Goal: Transaction & Acquisition: Purchase product/service

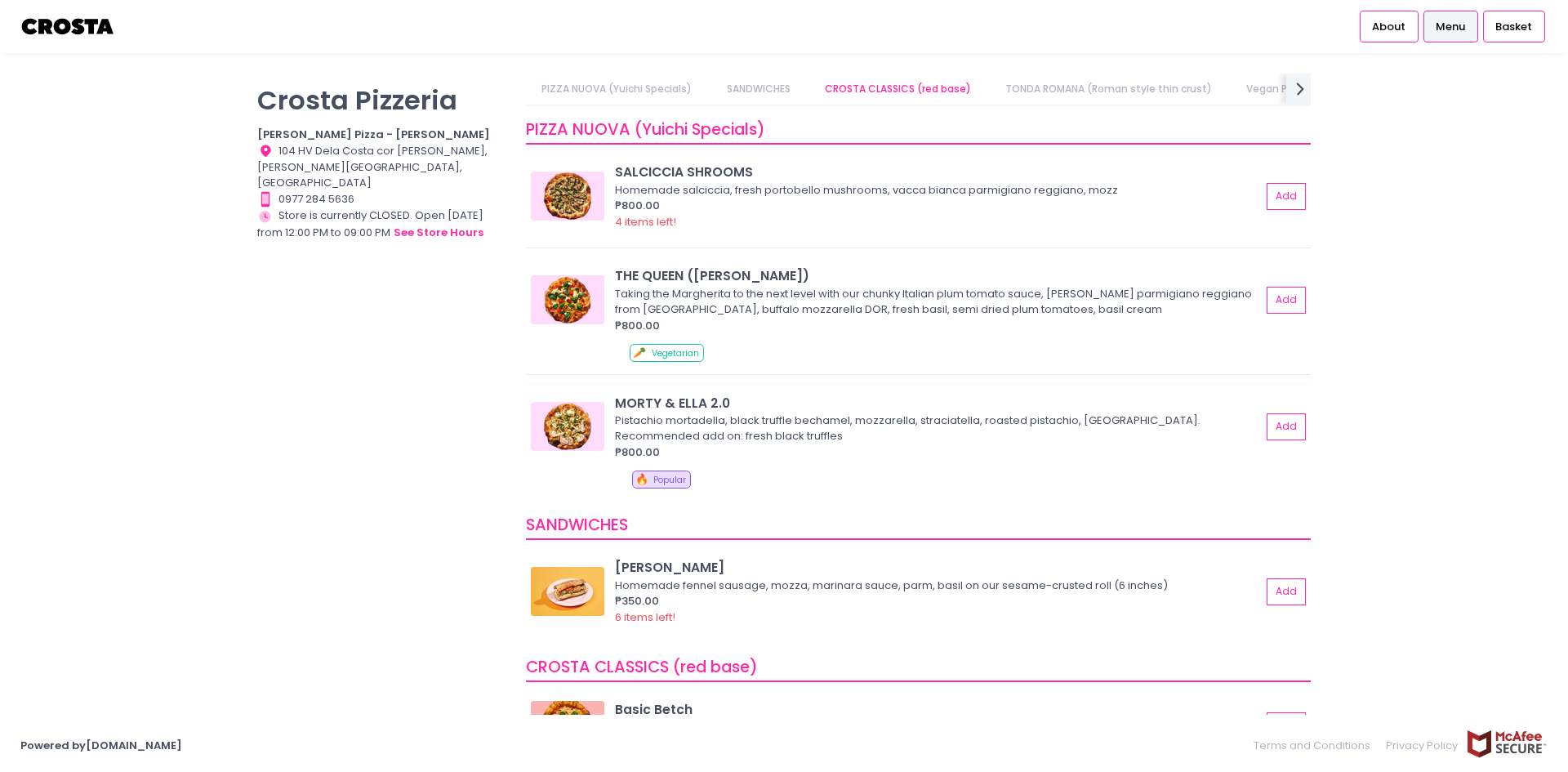
click at [664, 400] on div "MORTY & ELLA 2.0" at bounding box center [938, 403] width 646 height 19
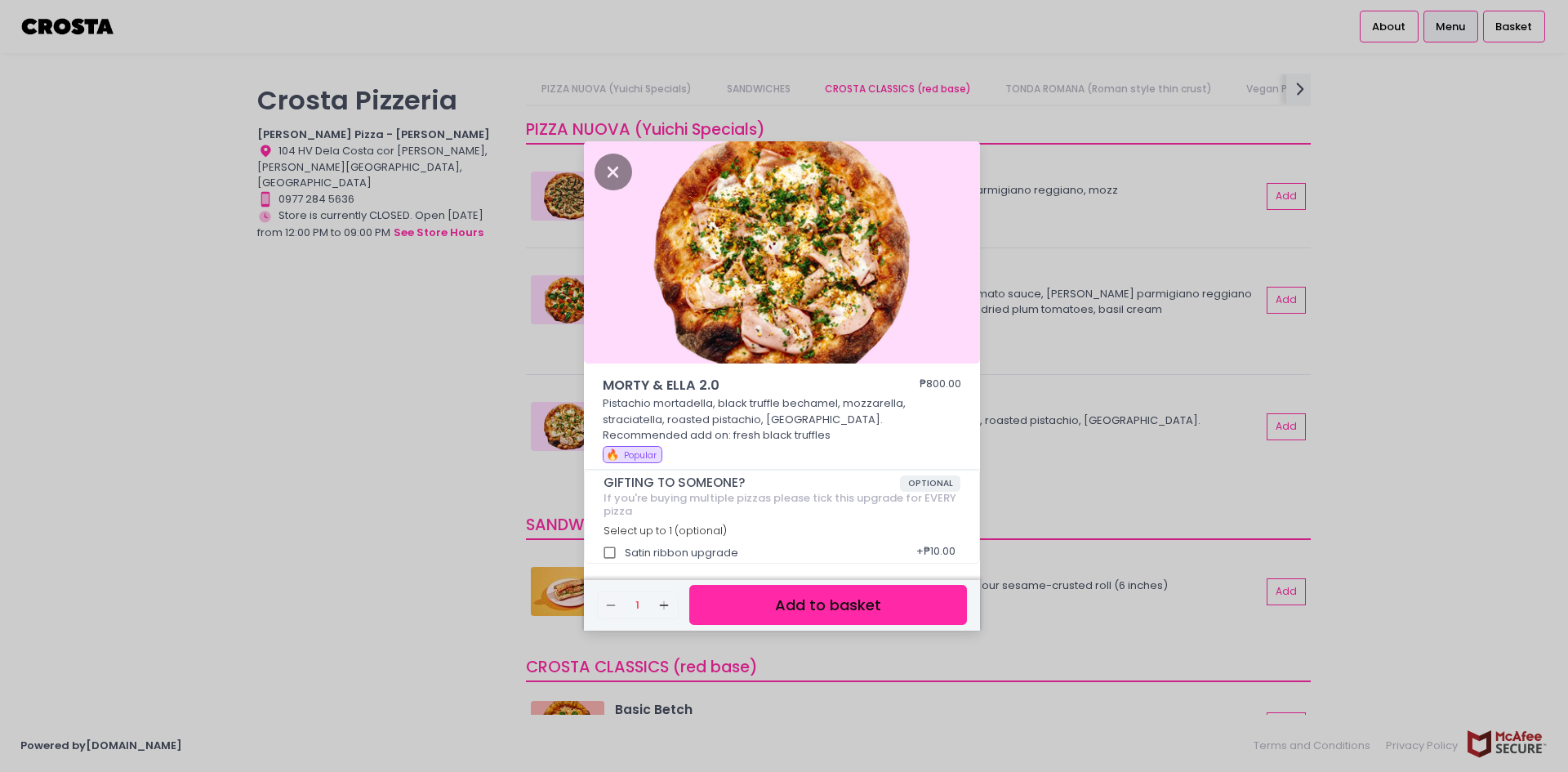
scroll to position [5, 0]
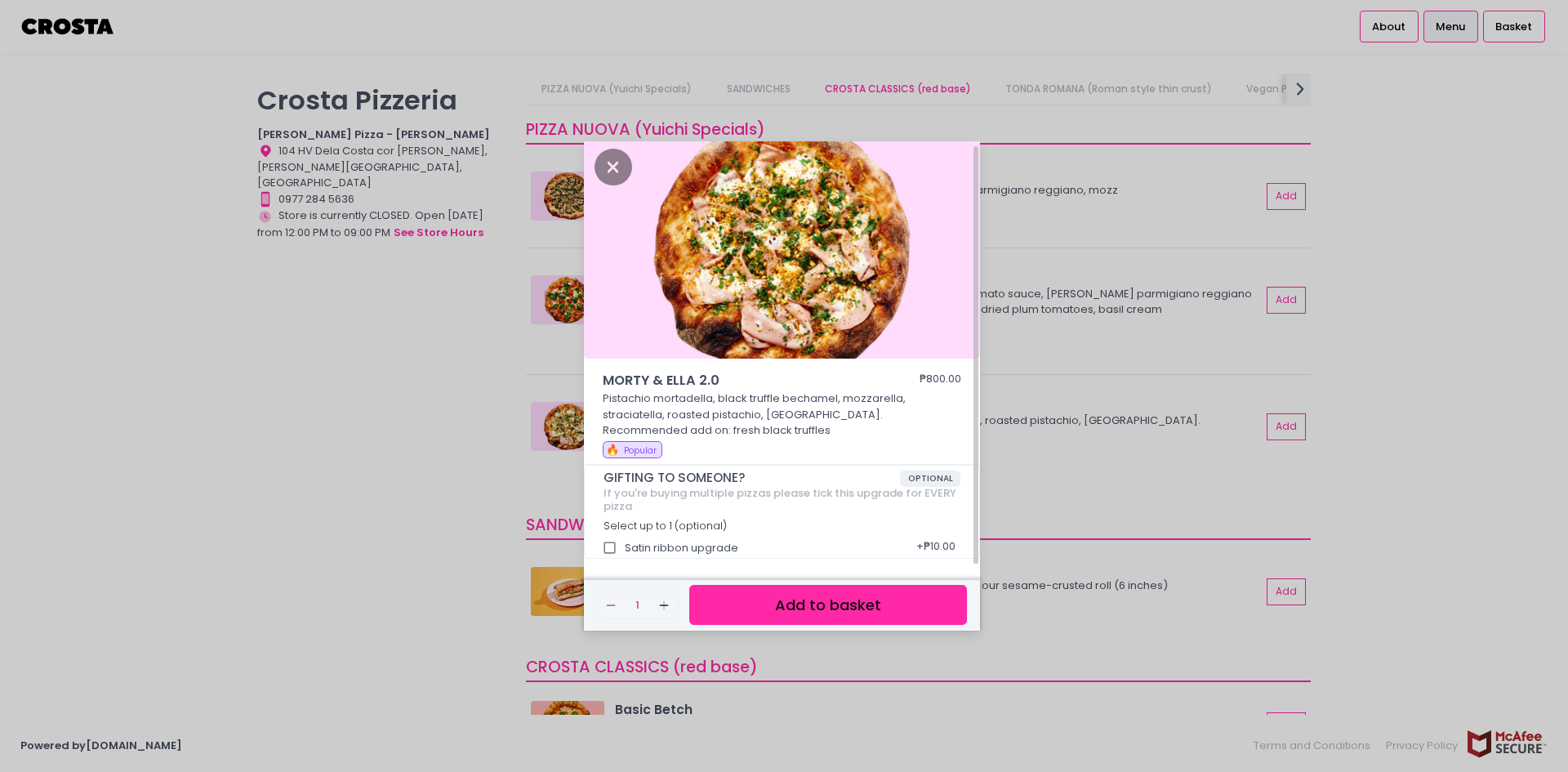
click at [610, 543] on input "Satin ribbon upgrade" at bounding box center [610, 548] width 31 height 31
checkbox input "true"
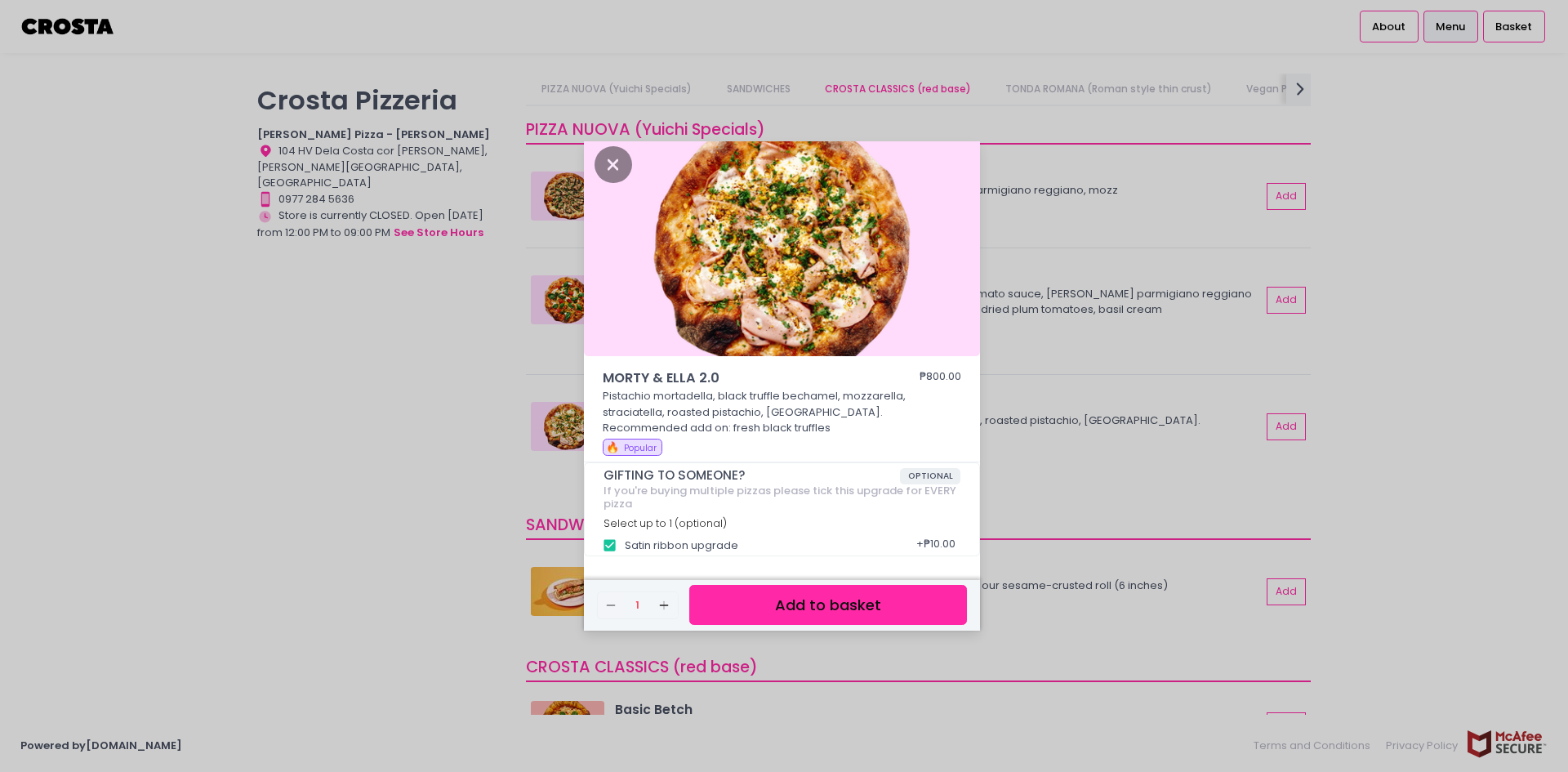
click at [854, 595] on button "Add to basket" at bounding box center [828, 605] width 277 height 40
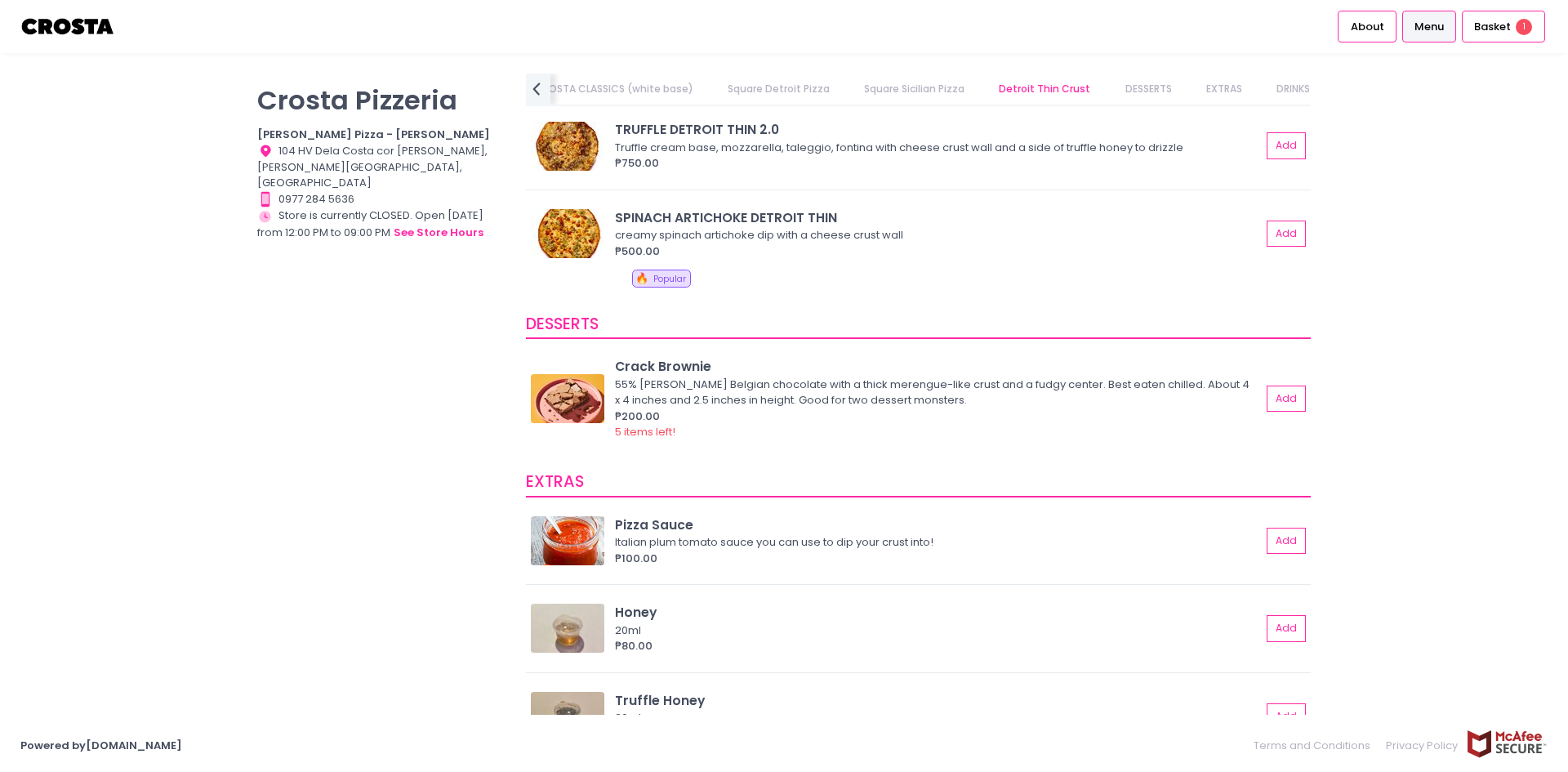
scroll to position [2829, 0]
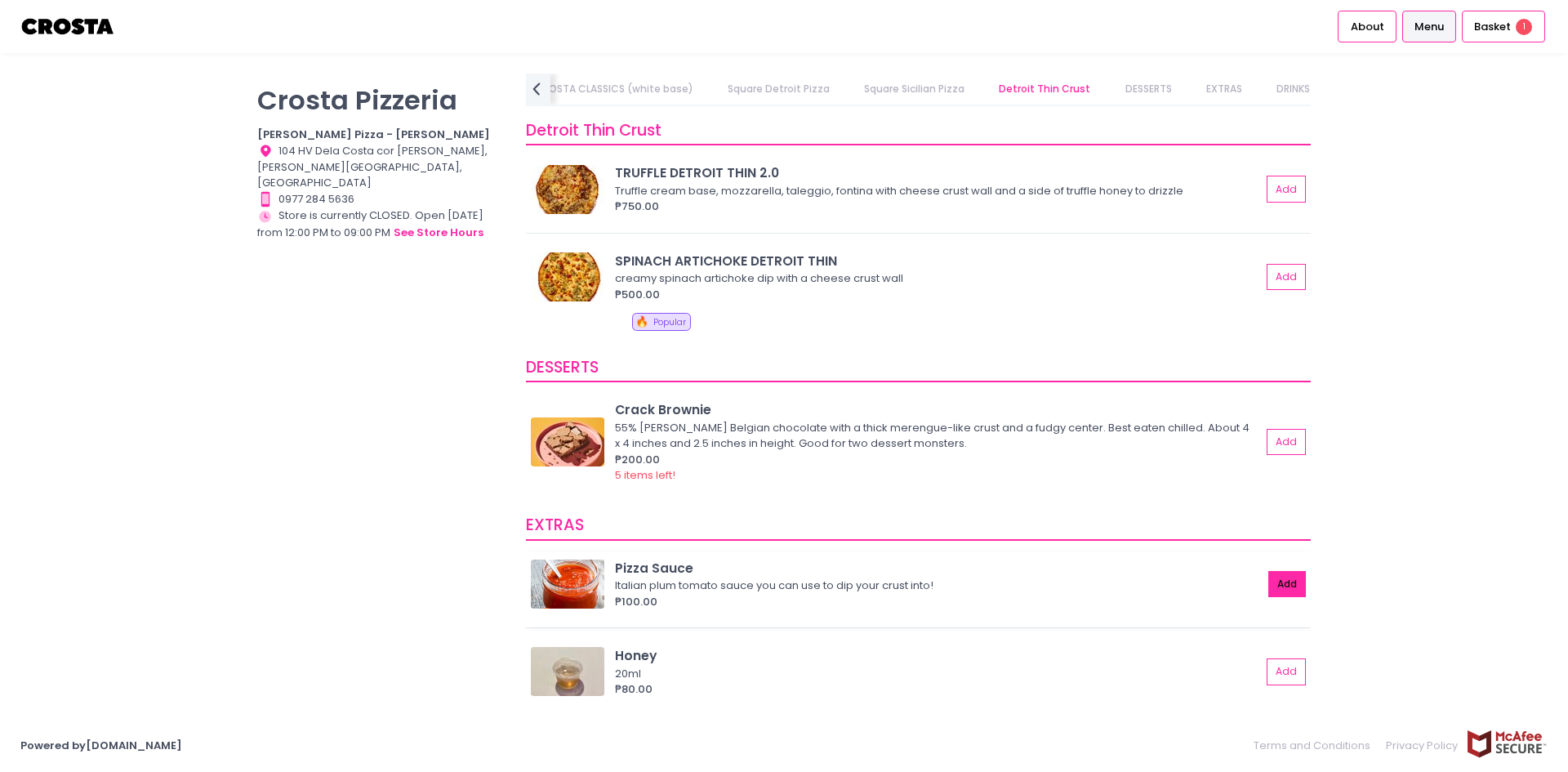
click at [1269, 583] on button "Add" at bounding box center [1287, 584] width 37 height 27
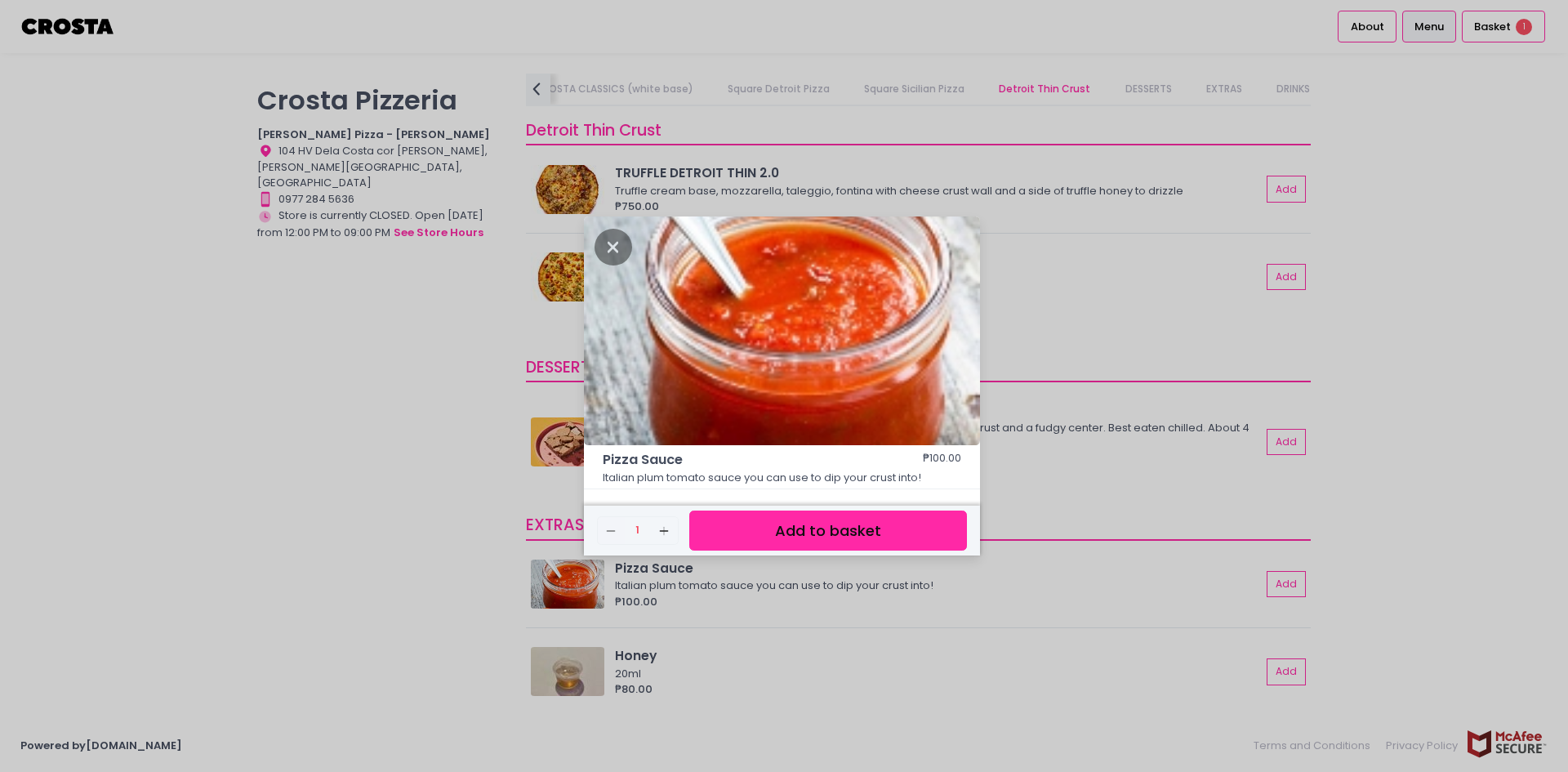
click at [805, 538] on button "Add to basket" at bounding box center [828, 530] width 277 height 40
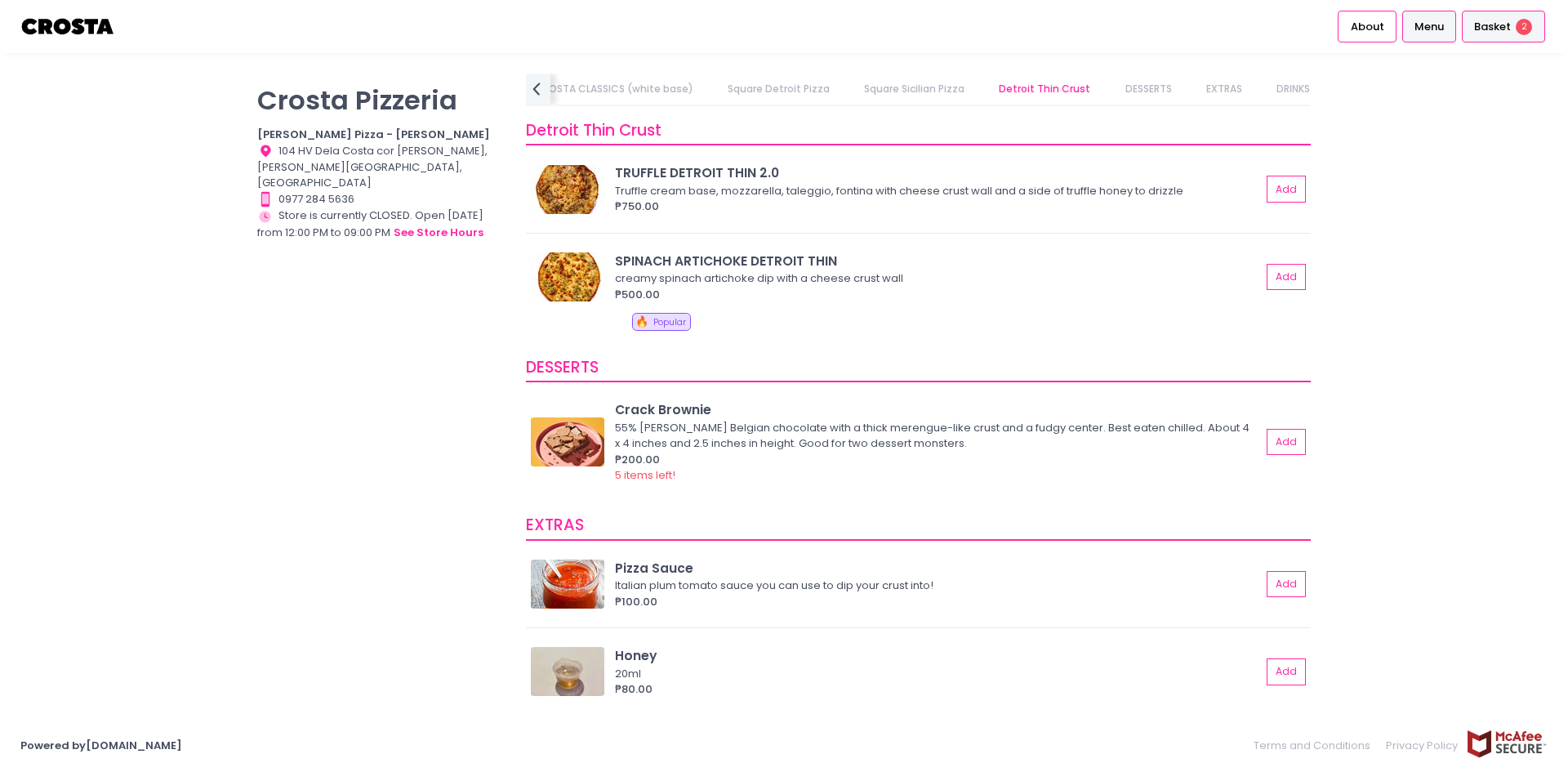
click at [1508, 25] on span "Basket" at bounding box center [1492, 27] width 36 height 16
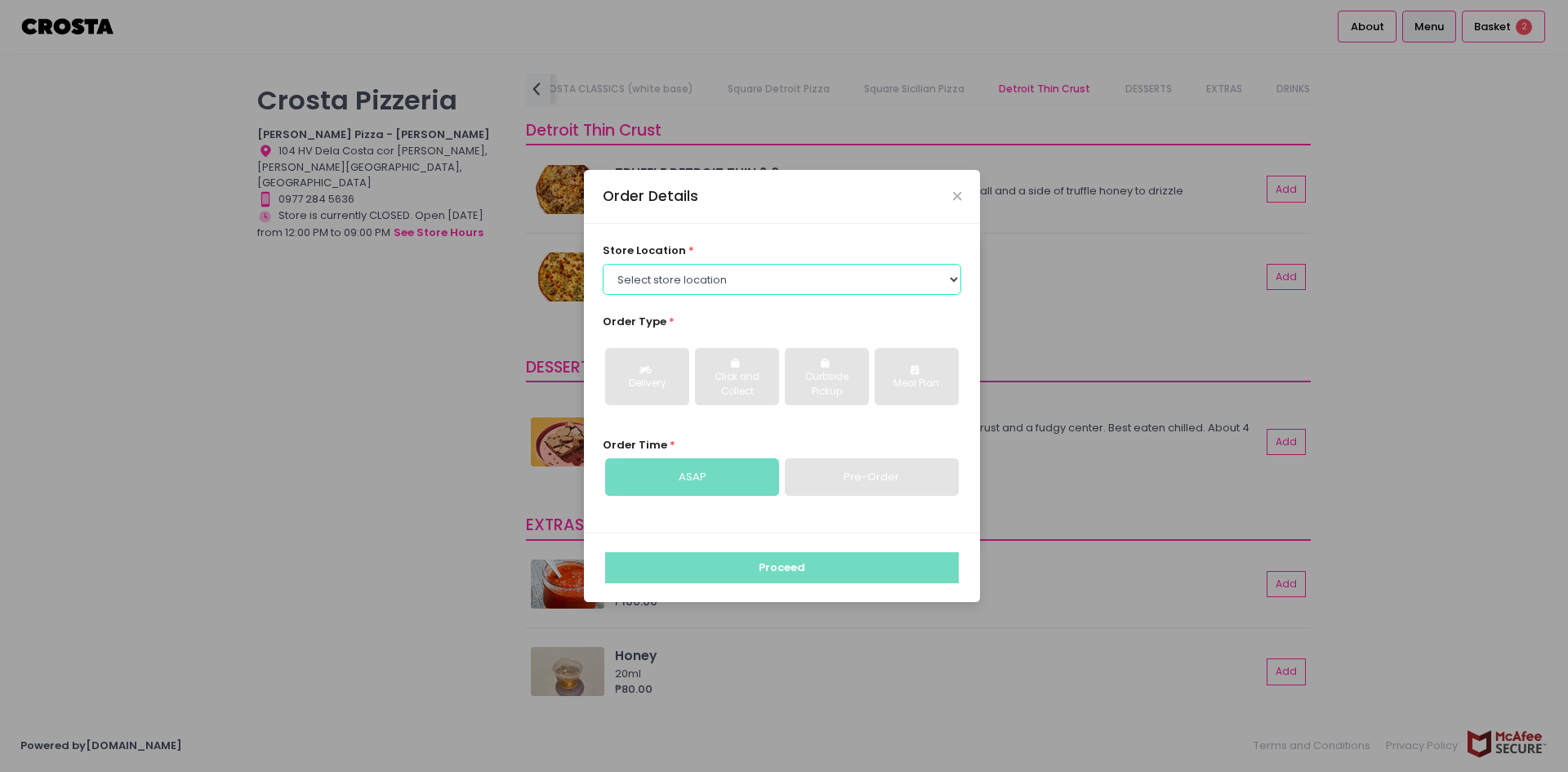
click at [712, 288] on select "Select store location [PERSON_NAME] Pizza - [PERSON_NAME] Pizza - [GEOGRAPHIC_D…" at bounding box center [782, 279] width 359 height 31
select select "5fabb2e53664a8677beaeb89"
click at [603, 264] on select "Select store location [PERSON_NAME] Pizza - [PERSON_NAME] Pizza - [GEOGRAPHIC_D…" at bounding box center [782, 279] width 359 height 31
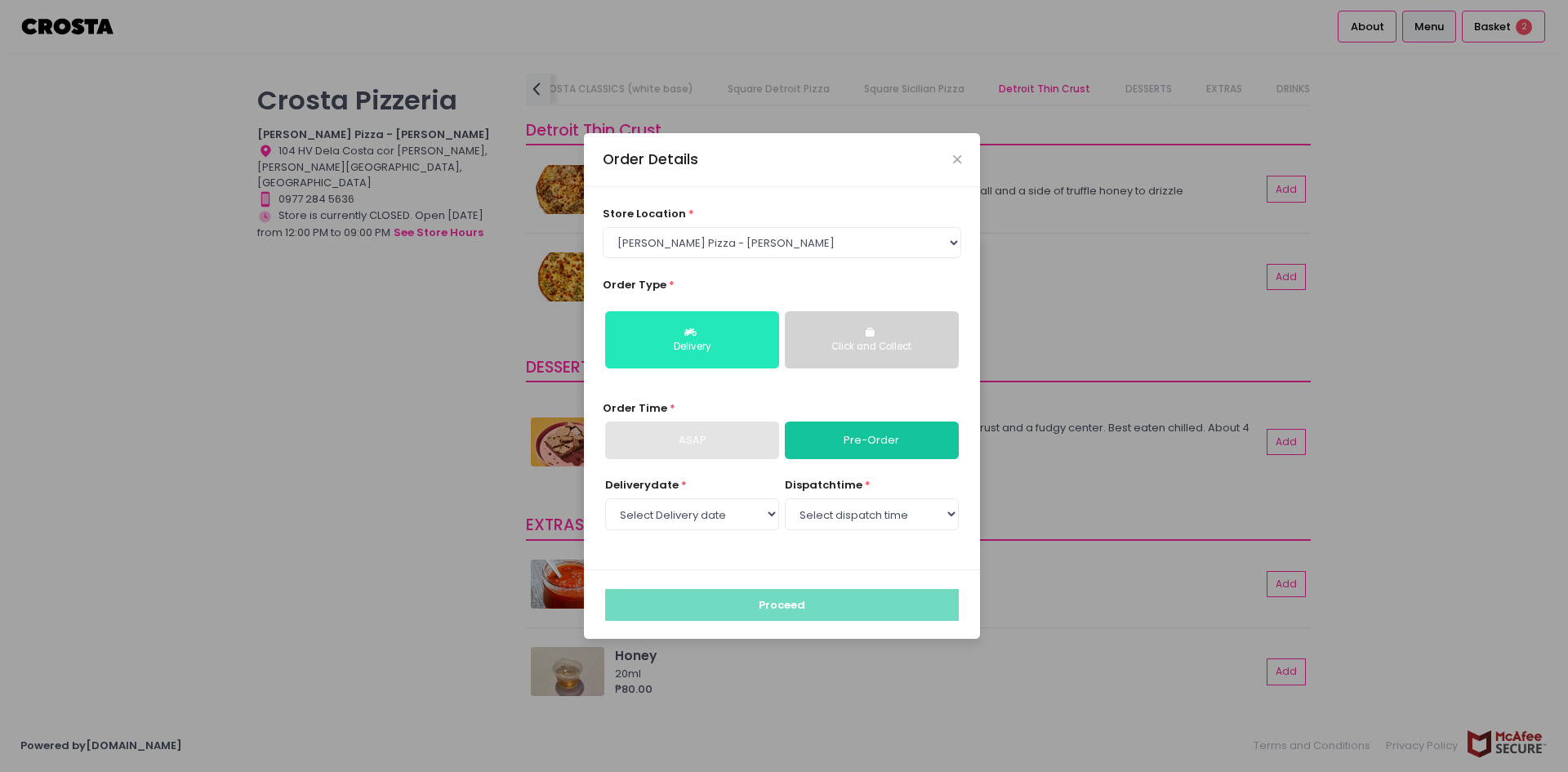
click at [720, 342] on div "Delivery" at bounding box center [692, 347] width 151 height 15
click at [847, 442] on link "Pre-Order" at bounding box center [872, 440] width 174 height 37
click at [702, 509] on select "Select Delivery date [DATE] [DATE] [DATE] [DATE] [DATE] [DATE]" at bounding box center [692, 514] width 174 height 31
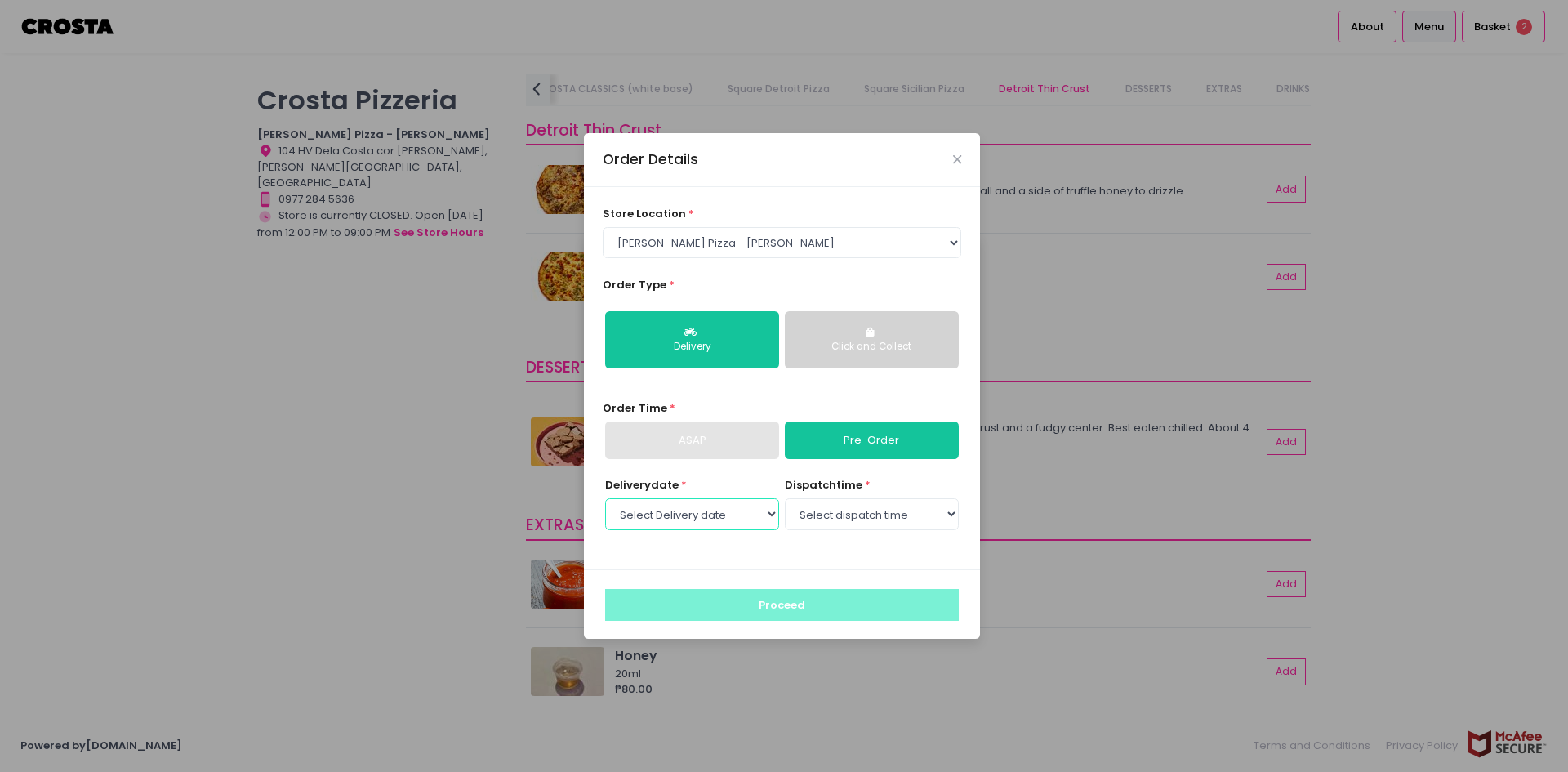
select select "[DATE]"
click at [605, 499] on select "Select Delivery date [DATE] [DATE] [DATE] [DATE] [DATE] [DATE]" at bounding box center [692, 514] width 174 height 31
click at [891, 524] on select "Select dispatch time 12:00 PM - 12:30 PM 12:30 PM - 01:00 PM 01:00 PM - 01:30 P…" at bounding box center [872, 514] width 174 height 31
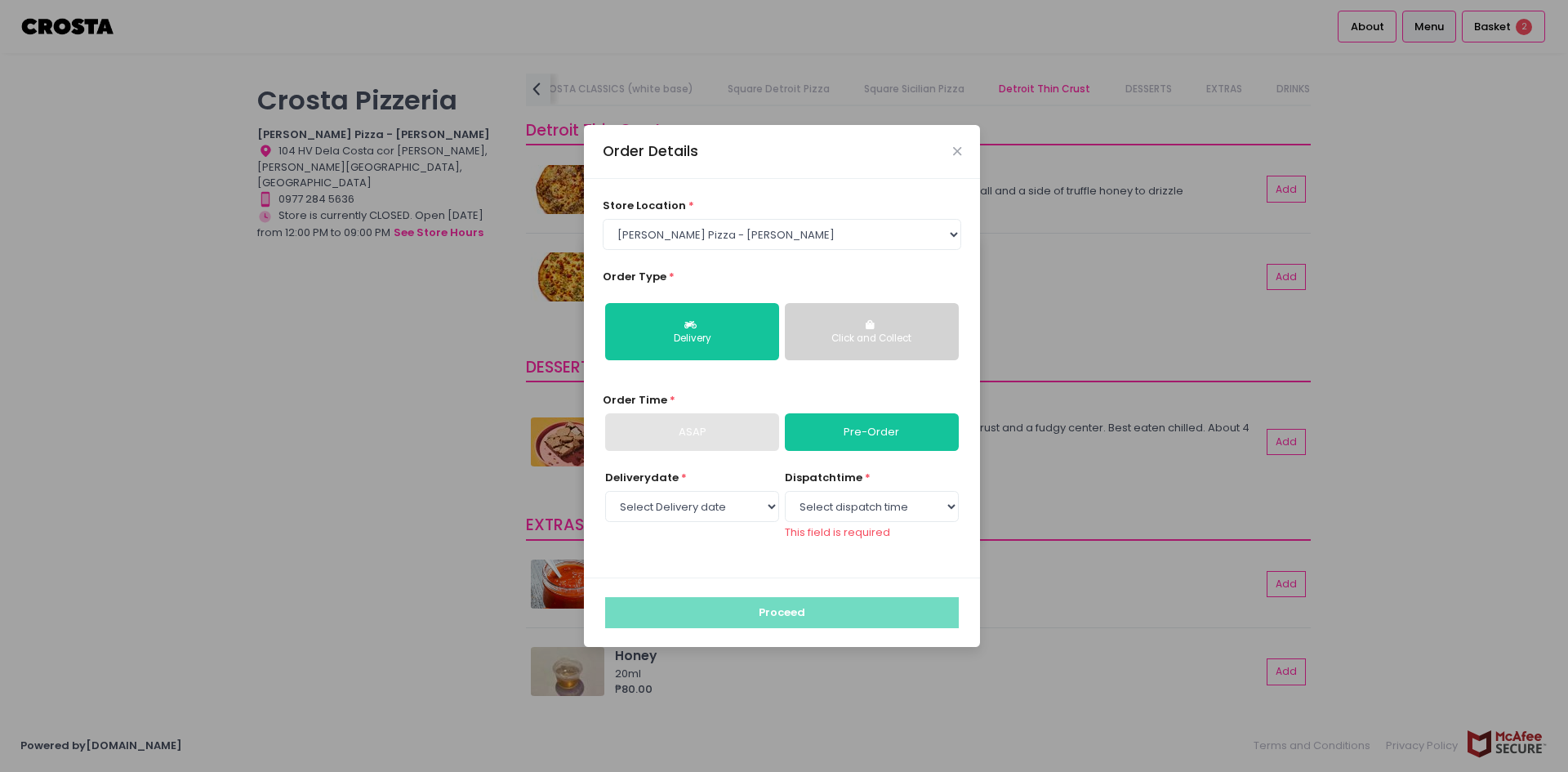
click at [1417, 283] on div "Order Details store location * Select store location [PERSON_NAME] Pizza - [PER…" at bounding box center [784, 386] width 1568 height 772
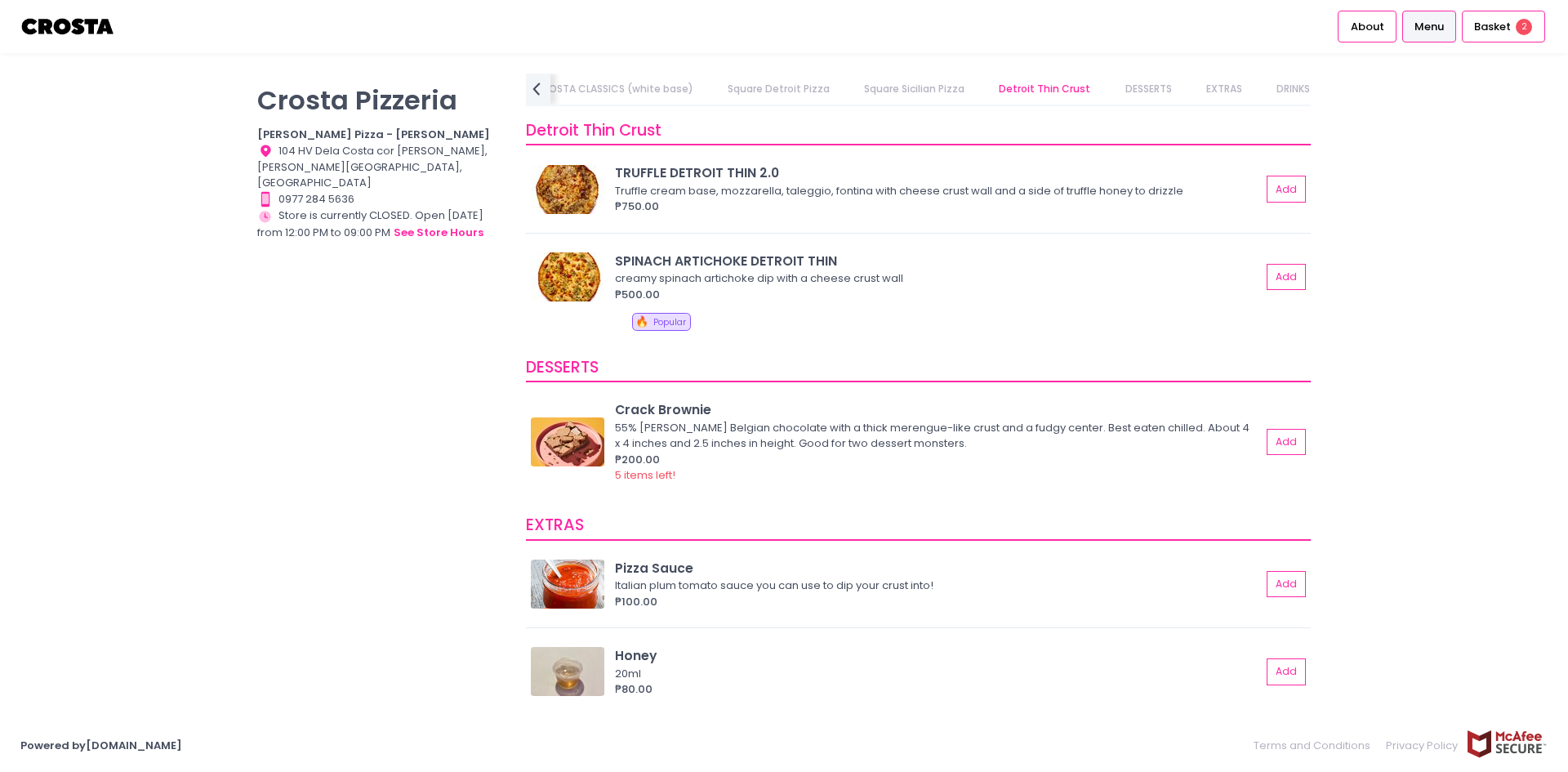
click at [1450, 270] on div "[PERSON_NAME] Pizzeria [PERSON_NAME] Pizza - [PERSON_NAME] Location Created wit…" at bounding box center [784, 386] width 1568 height 625
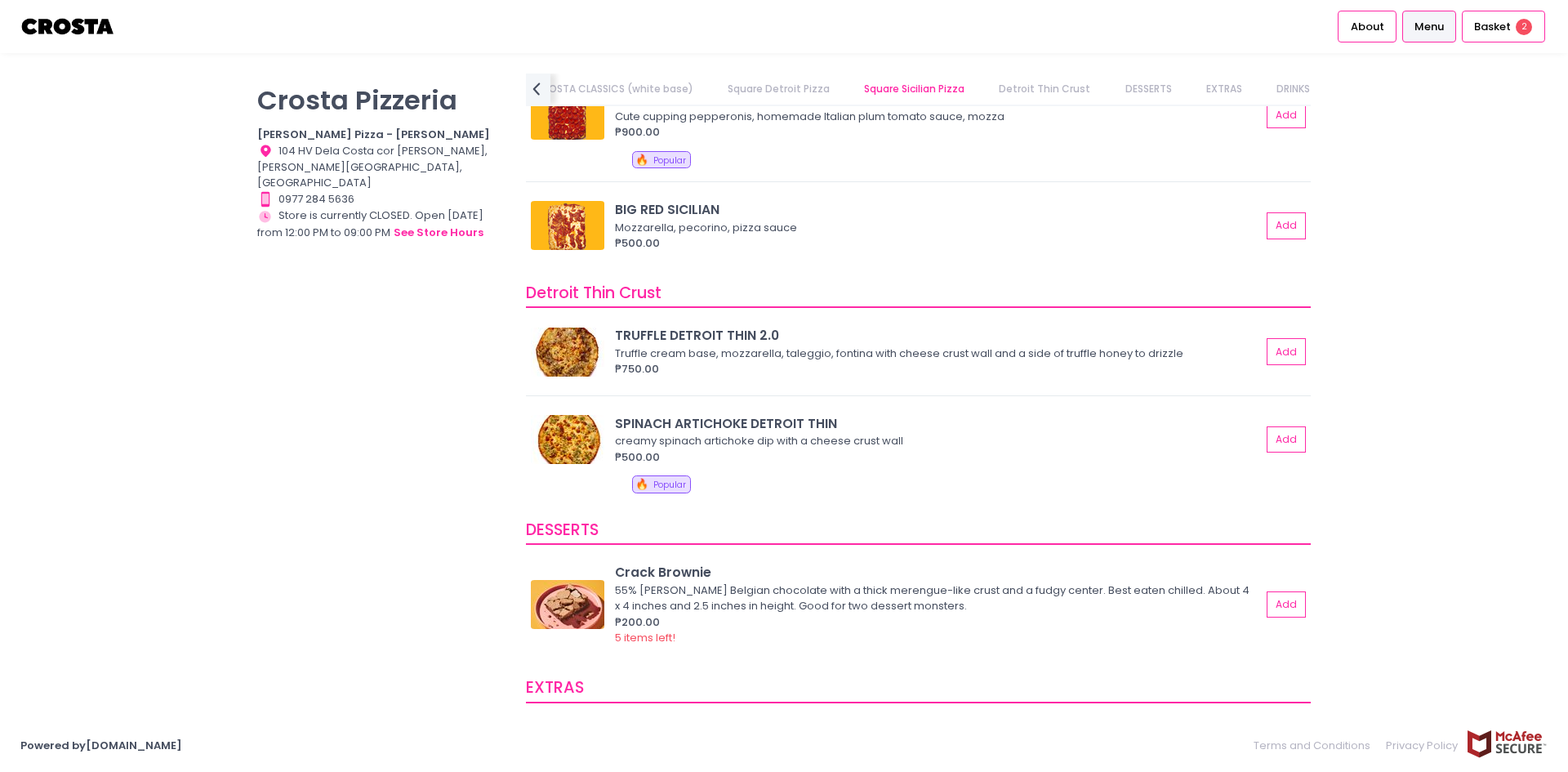
scroll to position [2585, 0]
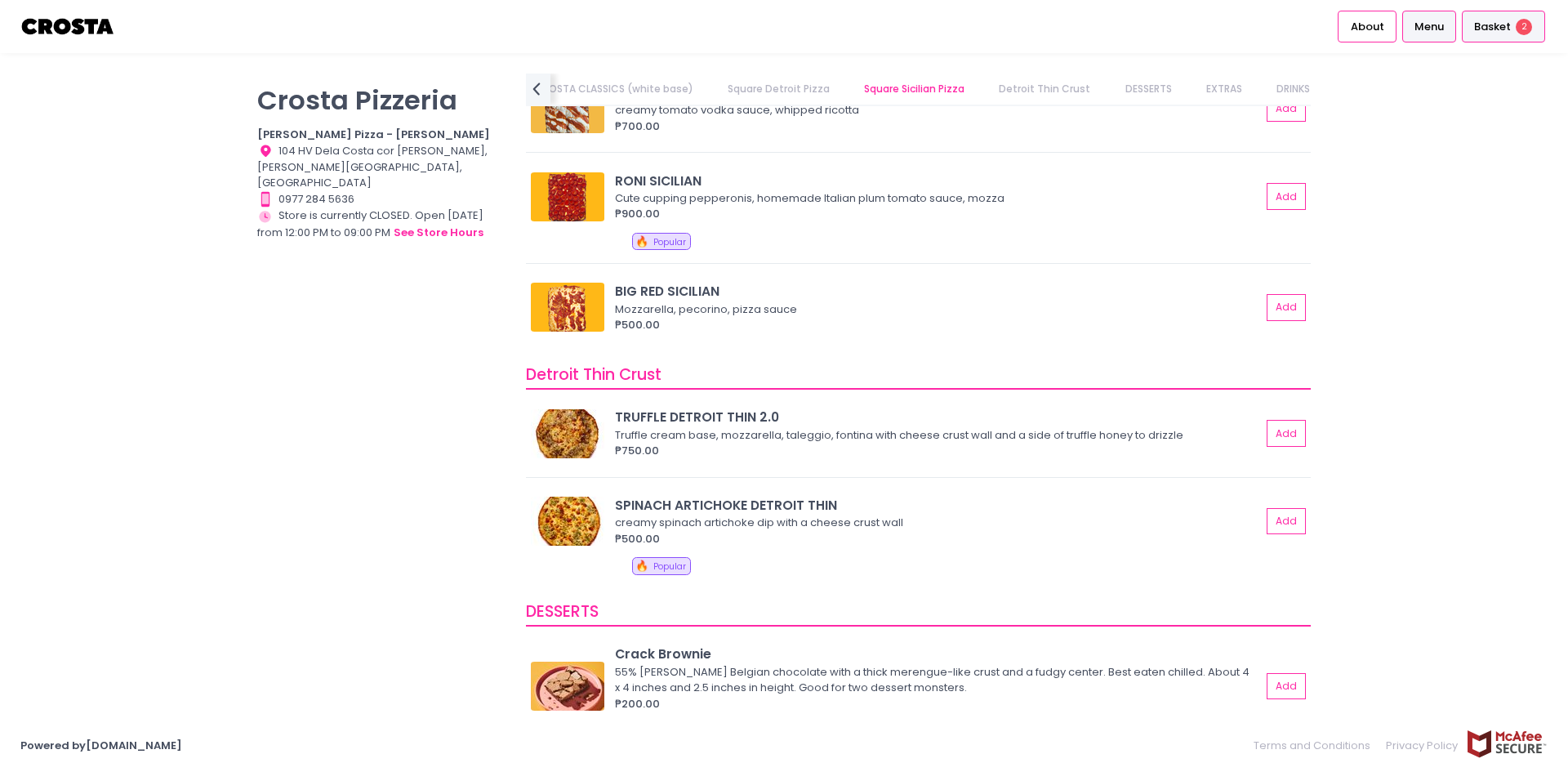
click at [1496, 31] on span "Basket" at bounding box center [1492, 27] width 36 height 16
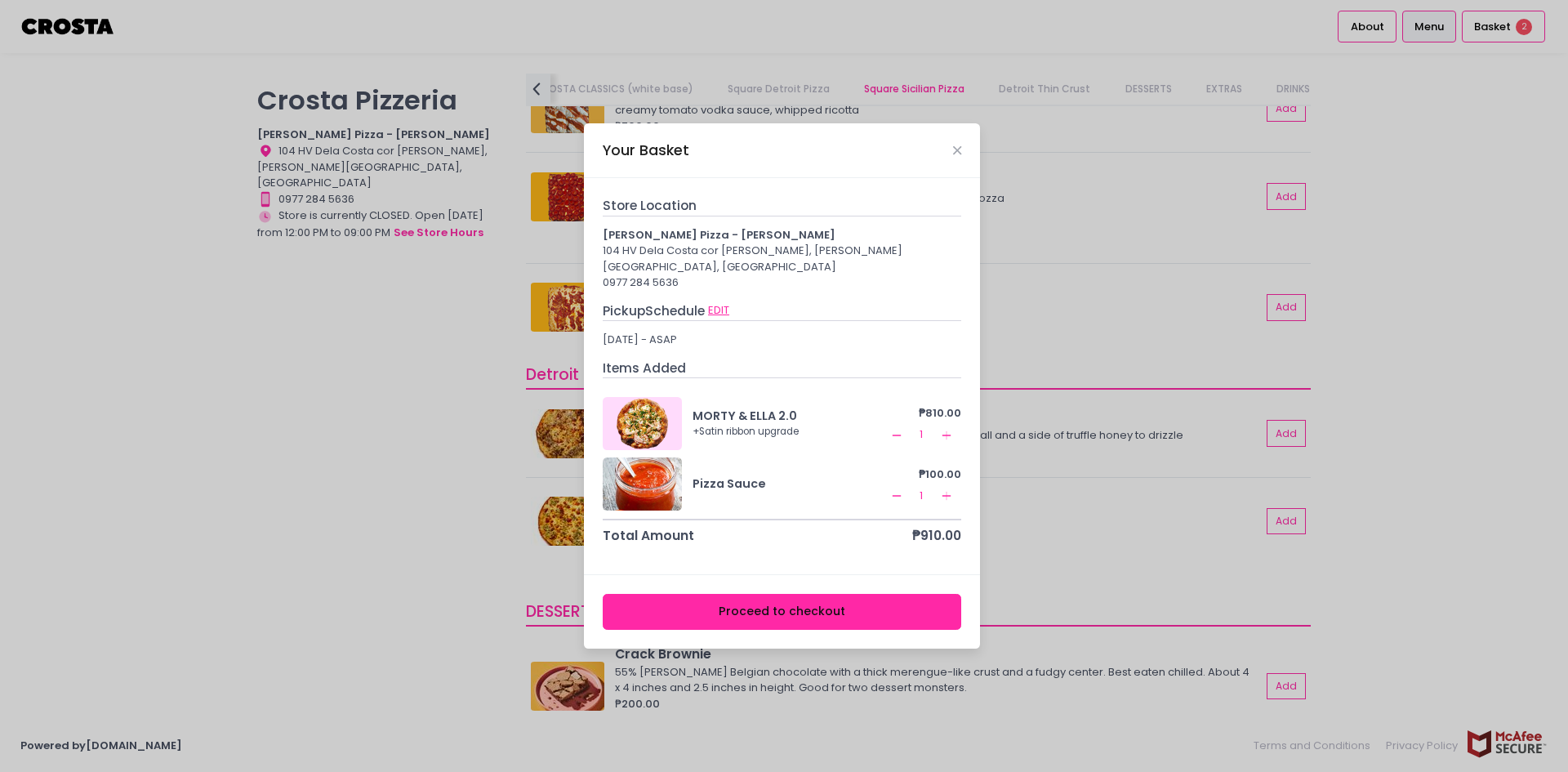
click at [724, 302] on button "EDIT" at bounding box center [719, 310] width 23 height 18
select select "5fabb2e53664a8677beaeb89"
select select "[DATE]"
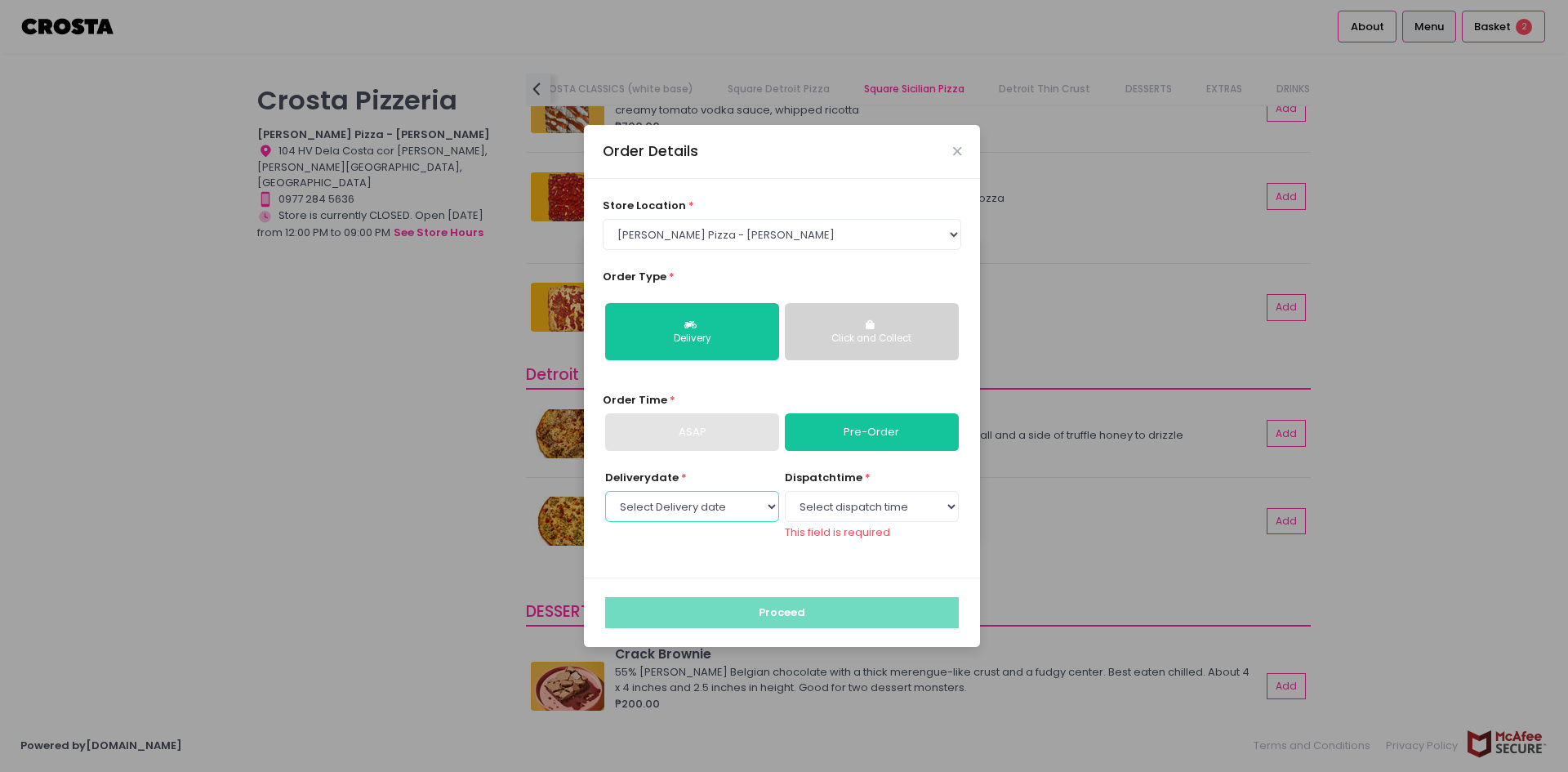
click at [723, 513] on select "Select Delivery date [DATE] [DATE] [DATE] [DATE] [DATE] [DATE]" at bounding box center [692, 506] width 174 height 31
click at [605, 491] on select "Select Delivery date [DATE] [DATE] [DATE] [DATE] [DATE] [DATE]" at bounding box center [692, 506] width 174 height 31
click at [849, 504] on select "Select dispatch time 12:00 PM - 12:30 PM 12:30 PM - 01:00 PM 01:00 PM - 01:30 P…" at bounding box center [872, 506] width 174 height 31
select select "14:00"
click at [785, 499] on select "Select dispatch time 12:00 PM - 12:30 PM 12:30 PM - 01:00 PM 01:00 PM - 01:30 P…" at bounding box center [872, 506] width 174 height 31
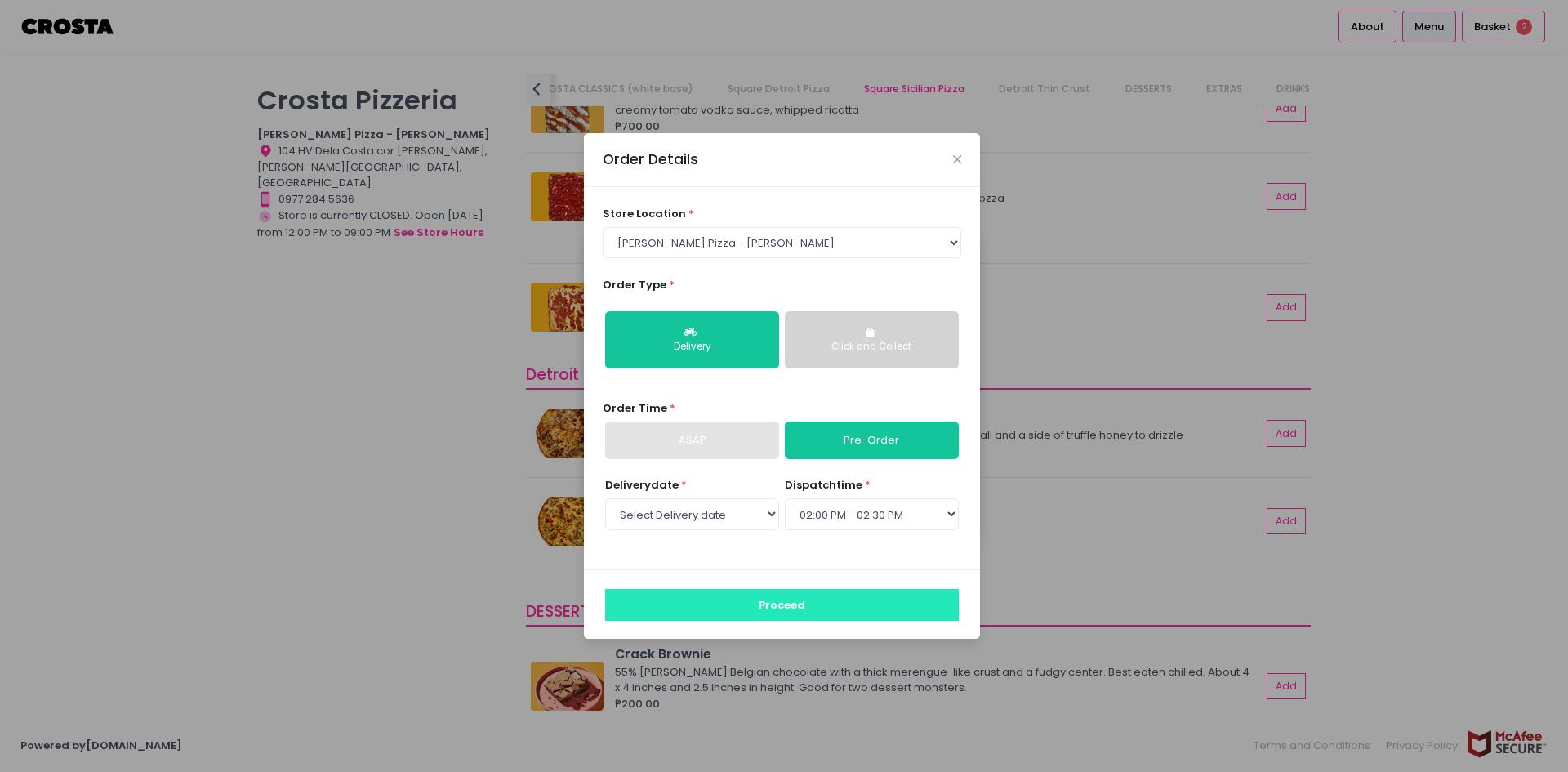
click at [909, 615] on button "Proceed" at bounding box center [782, 605] width 354 height 31
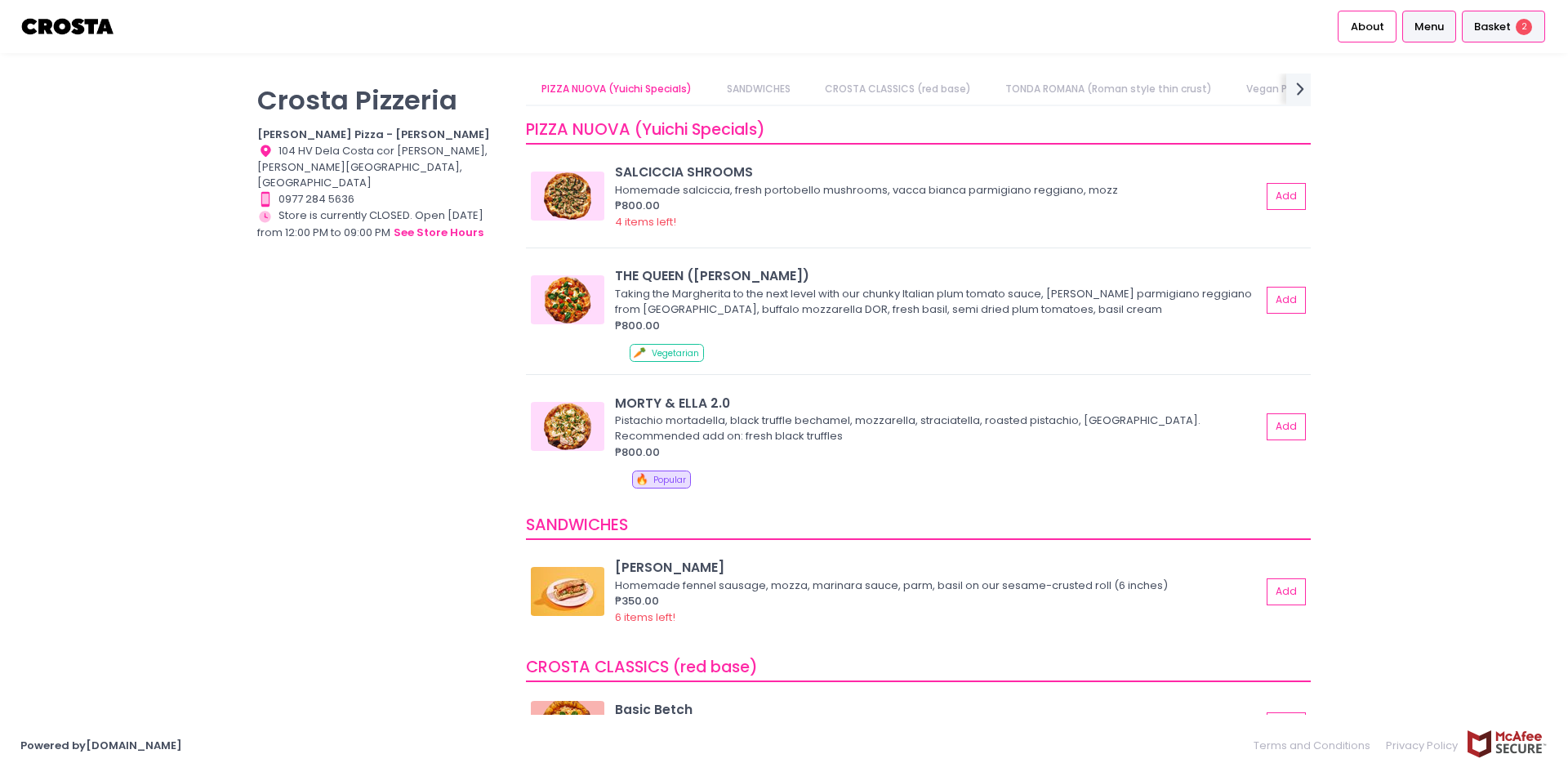
click at [1509, 32] on span "Basket" at bounding box center [1492, 27] width 36 height 16
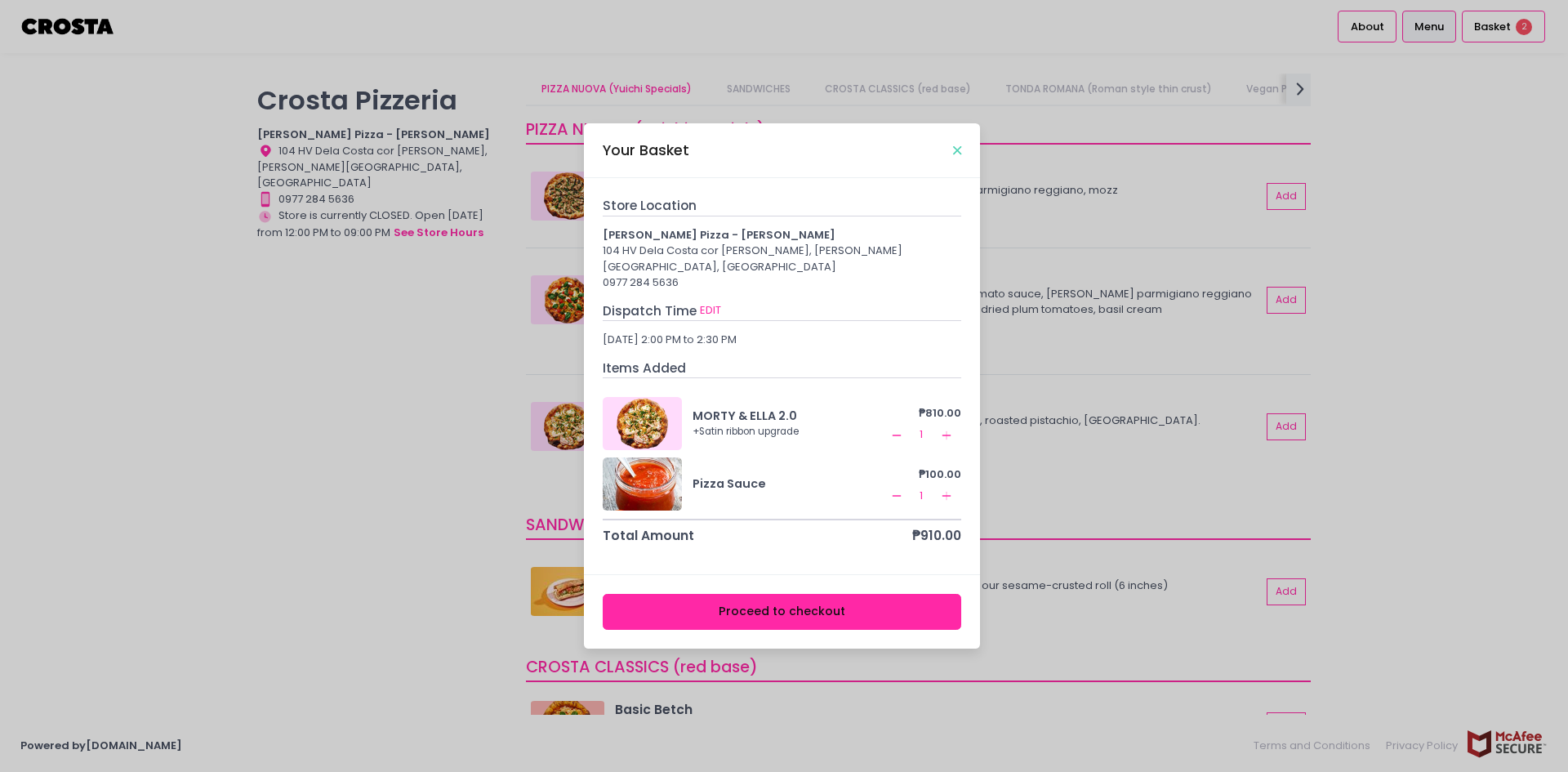
click at [957, 157] on icon "Close" at bounding box center [956, 151] width 8 height 12
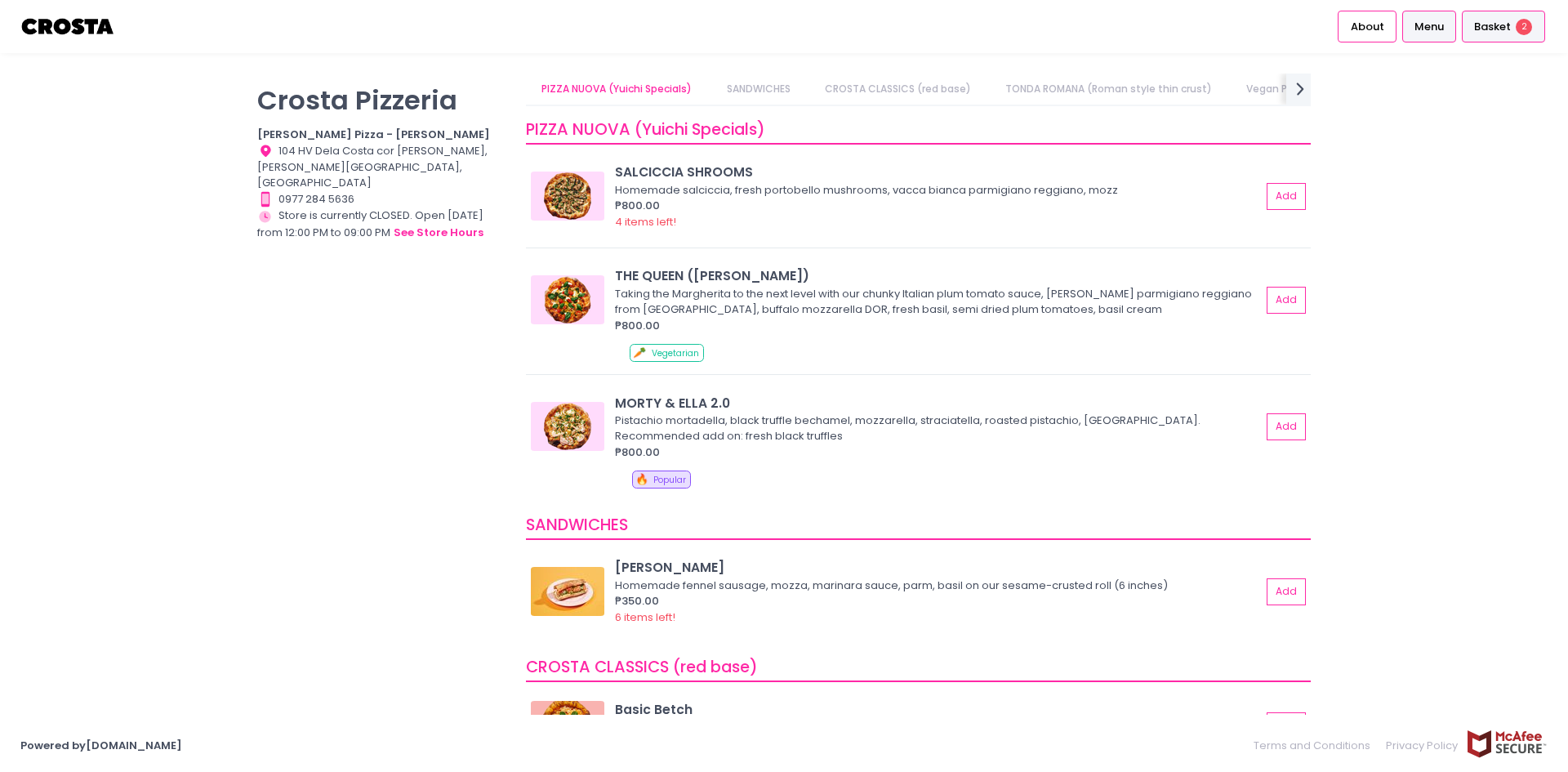
click at [1491, 19] on span "Basket" at bounding box center [1492, 27] width 36 height 16
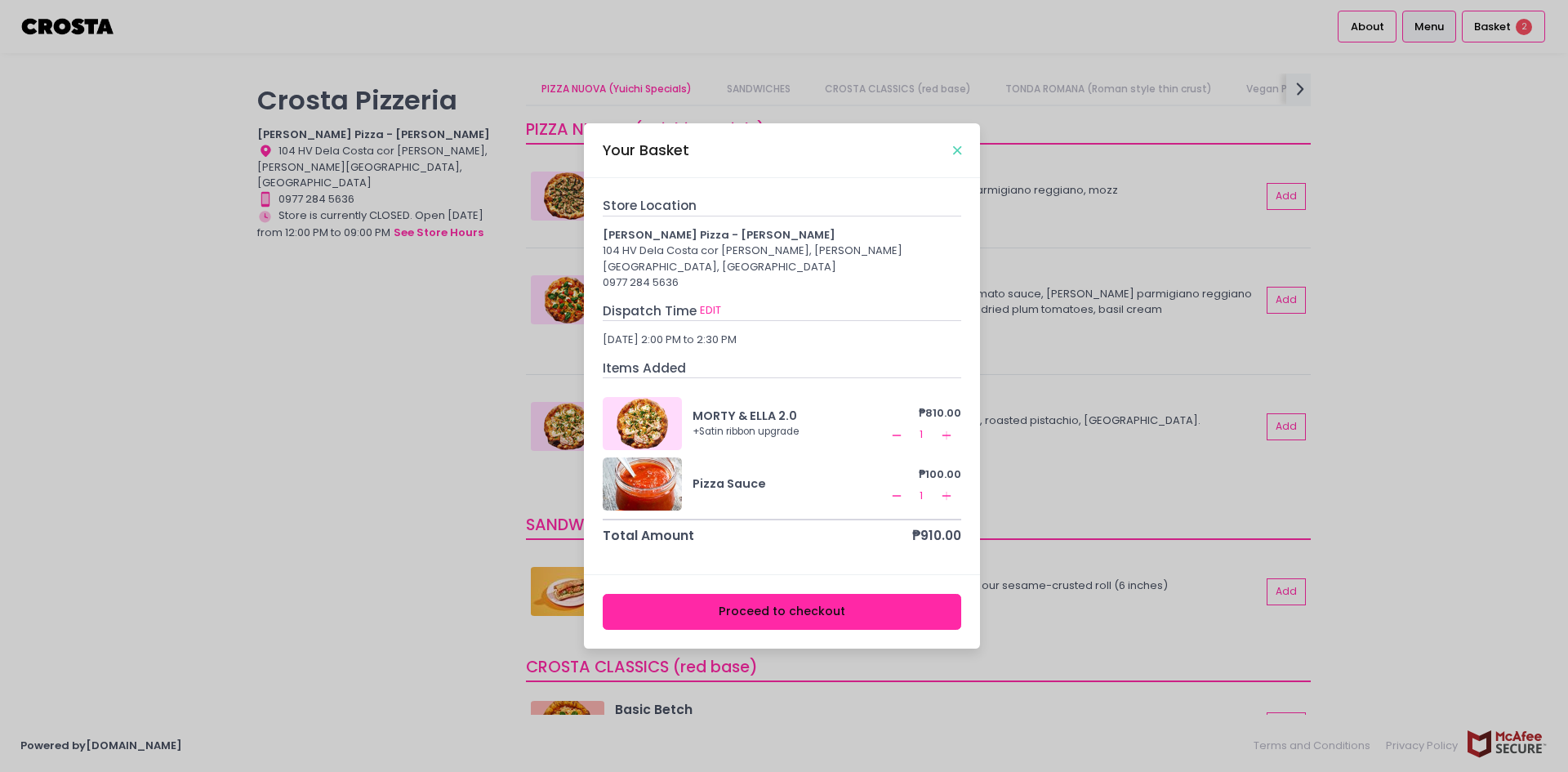
click at [956, 157] on icon "Close" at bounding box center [956, 151] width 8 height 12
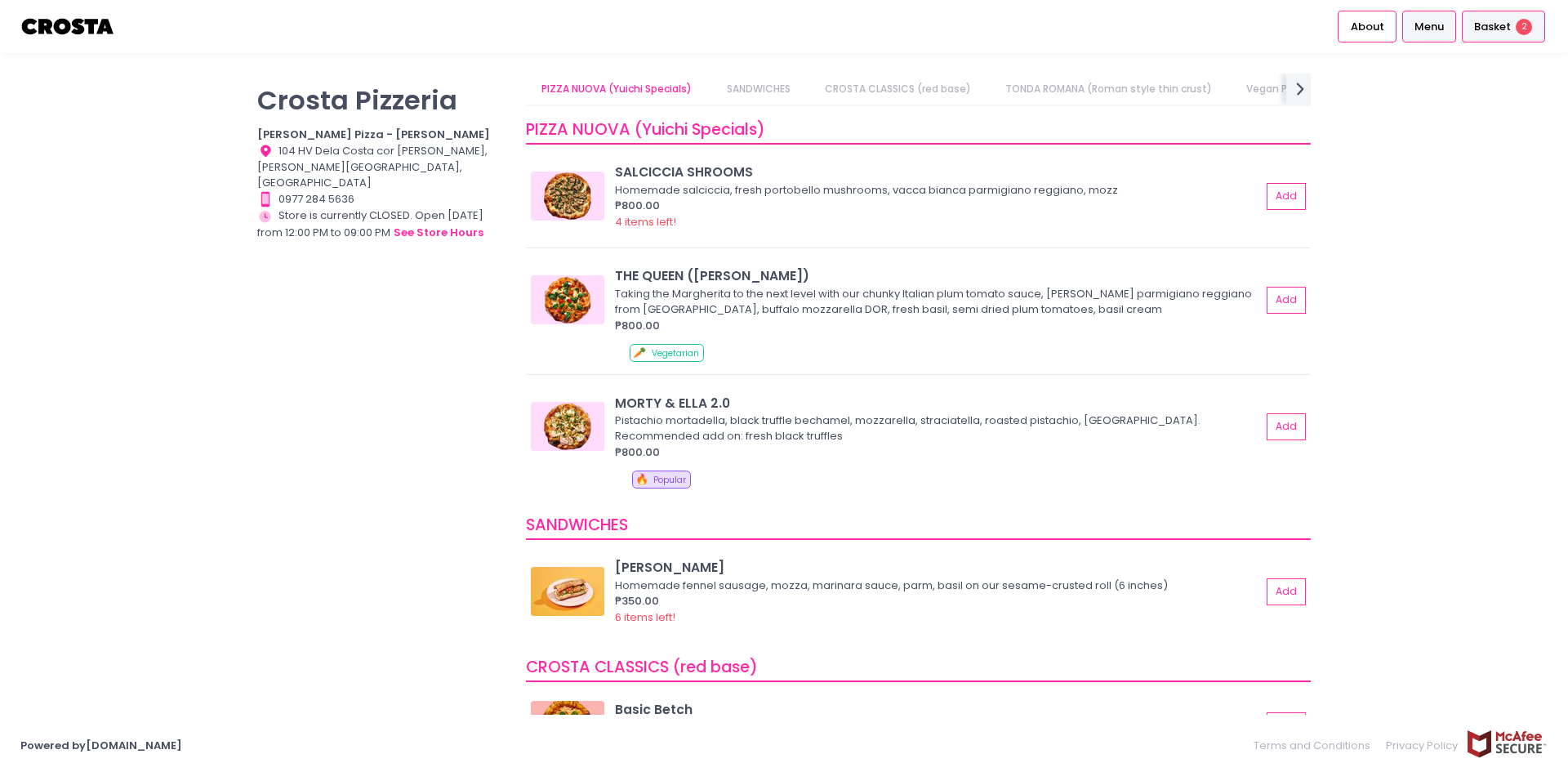
click at [1508, 20] on span "Basket" at bounding box center [1492, 27] width 36 height 16
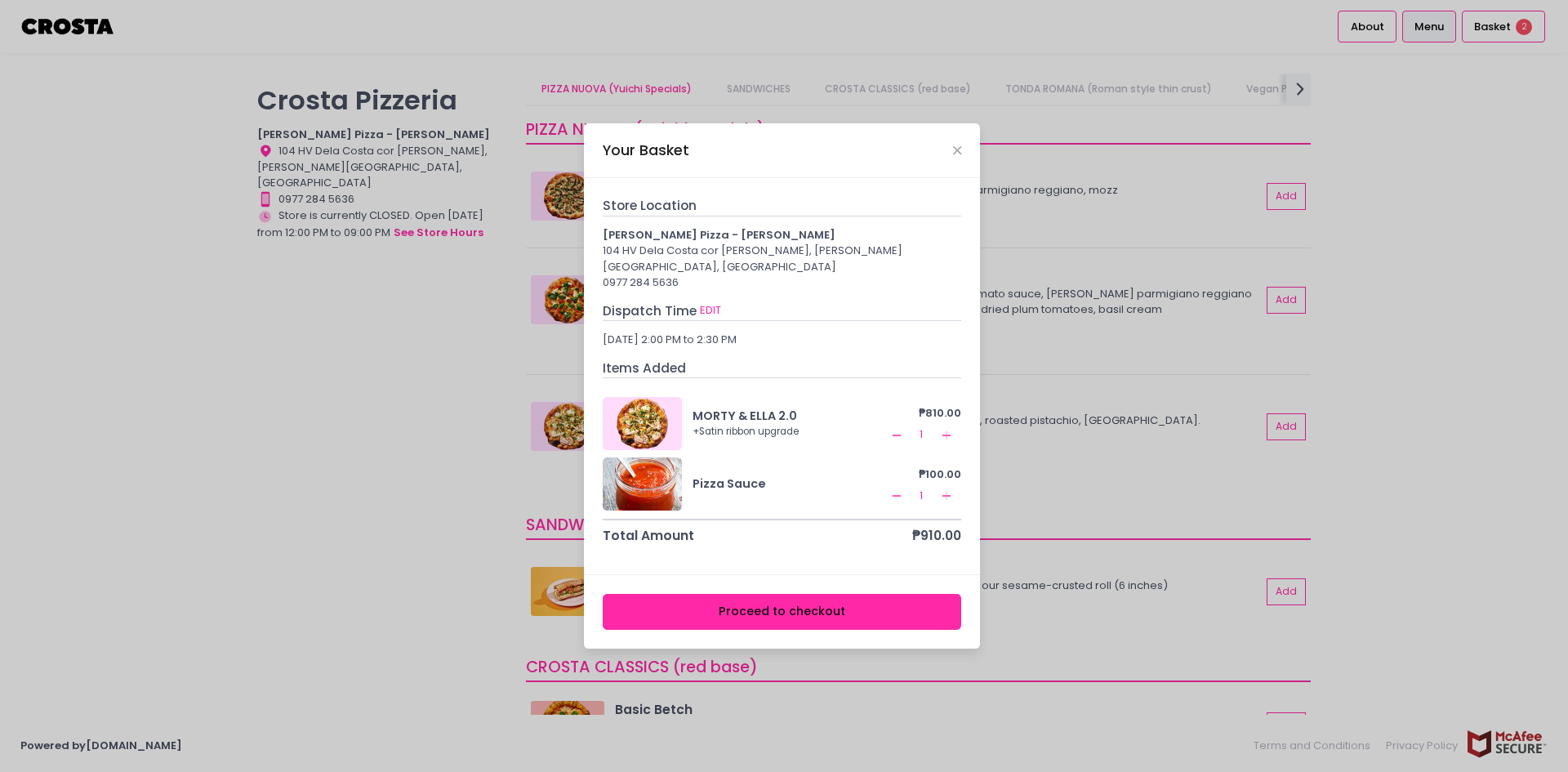
click at [949, 154] on div "Your Basket" at bounding box center [782, 150] width 396 height 54
click at [960, 151] on div "Your Basket" at bounding box center [782, 150] width 396 height 54
click at [955, 157] on icon "Close" at bounding box center [956, 151] width 8 height 12
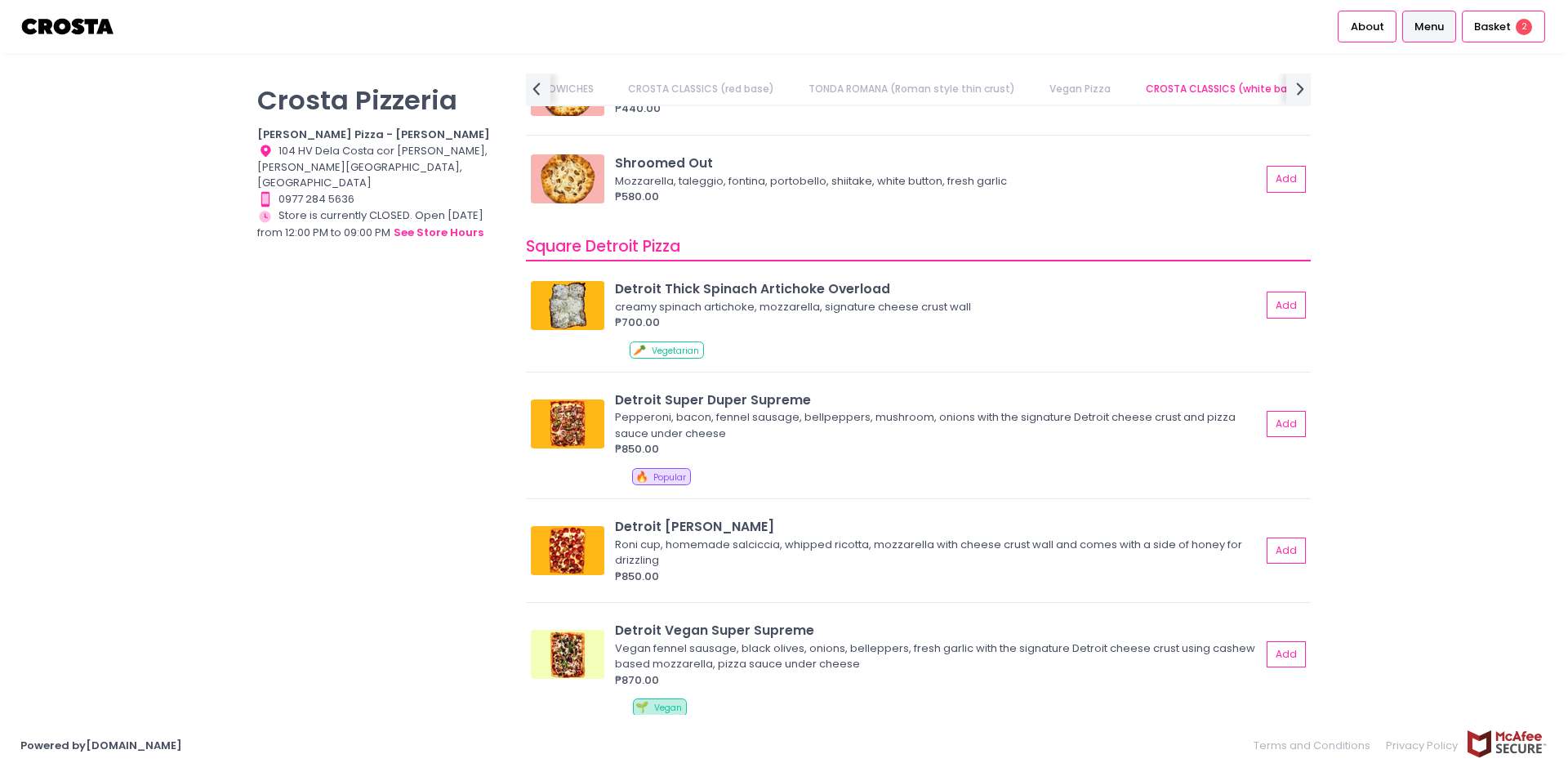
scroll to position [1717, 0]
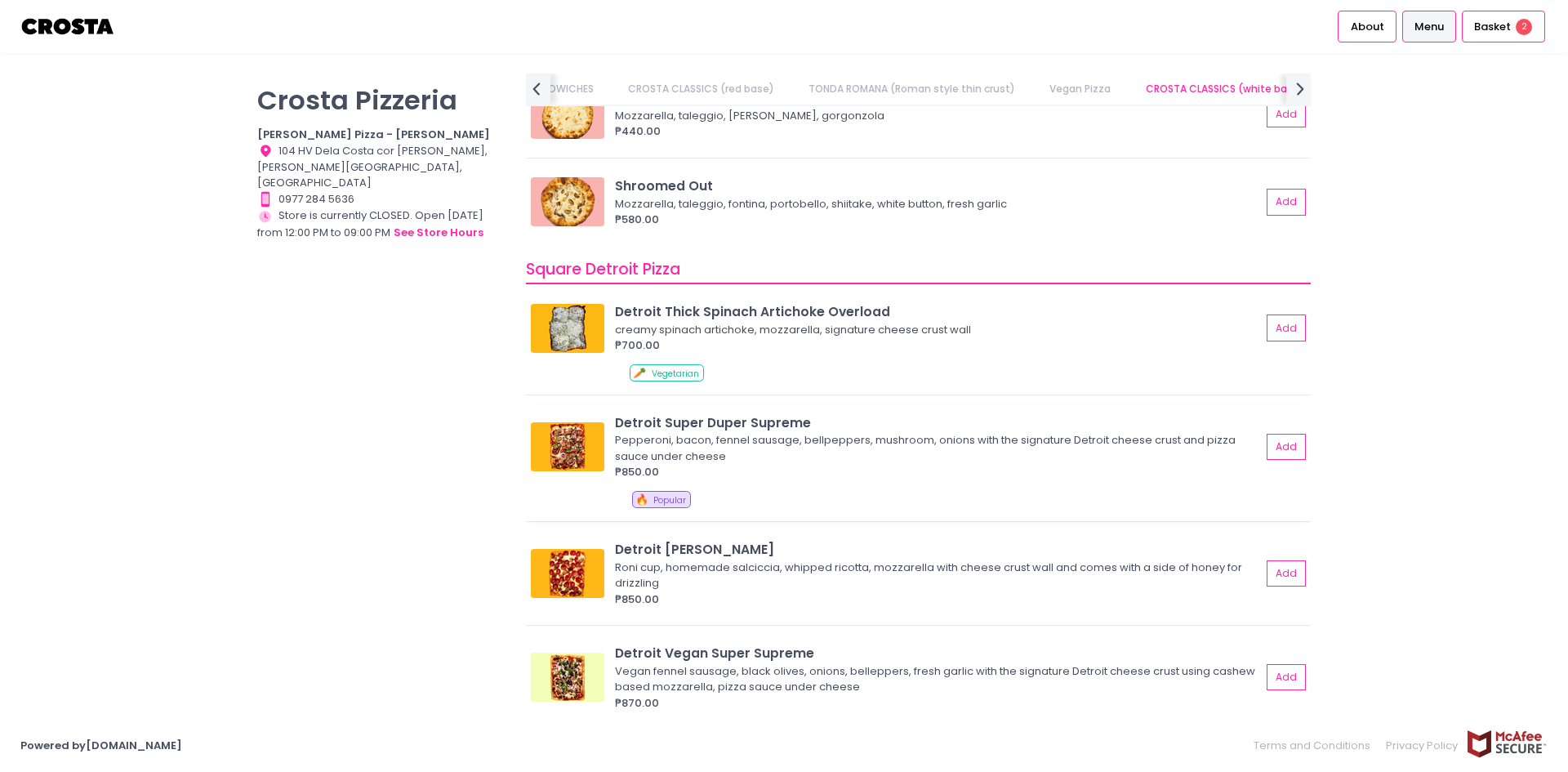
click at [578, 447] on img at bounding box center [567, 446] width 74 height 49
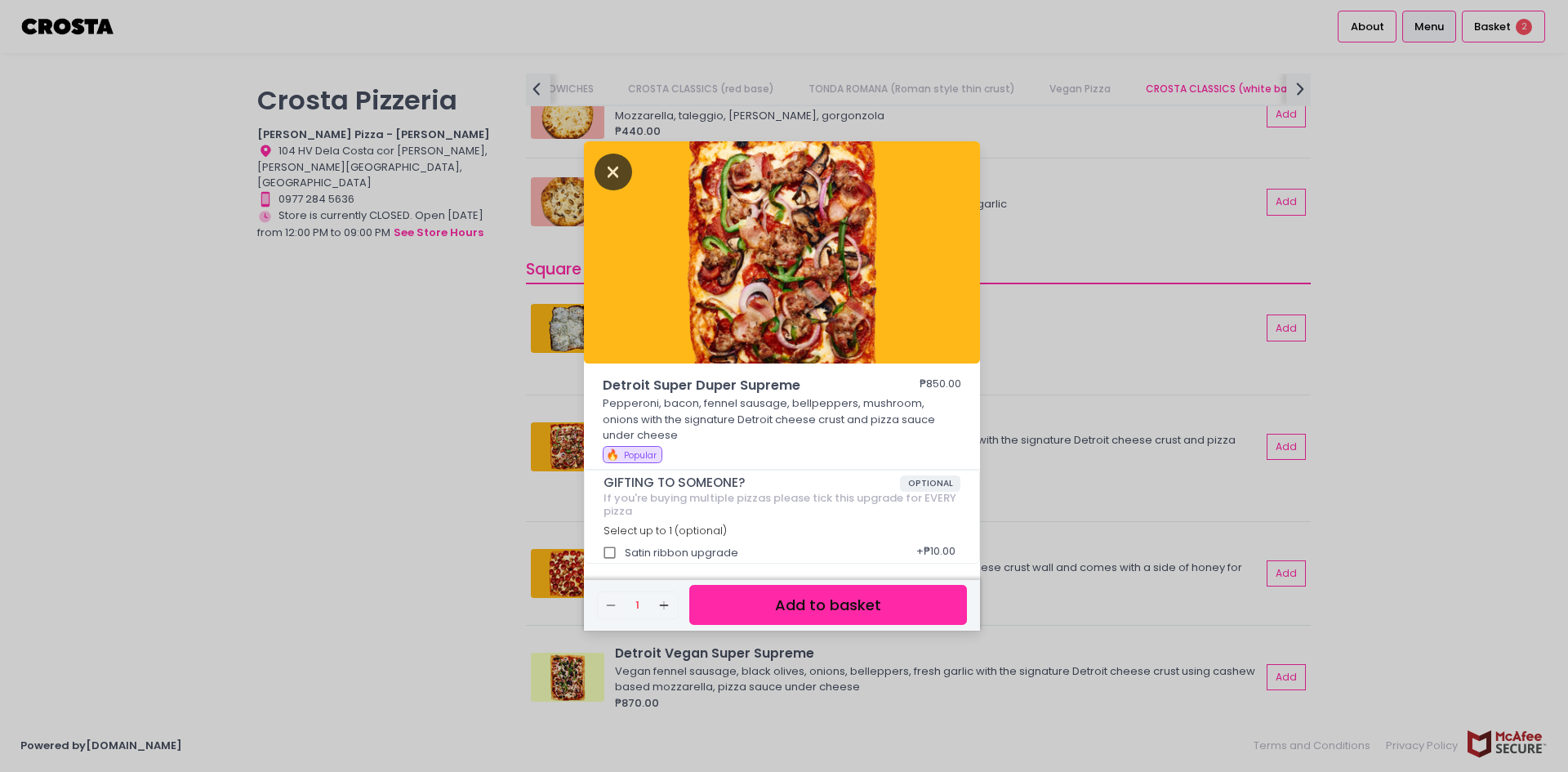
click at [612, 174] on icon "Close" at bounding box center [613, 172] width 37 height 36
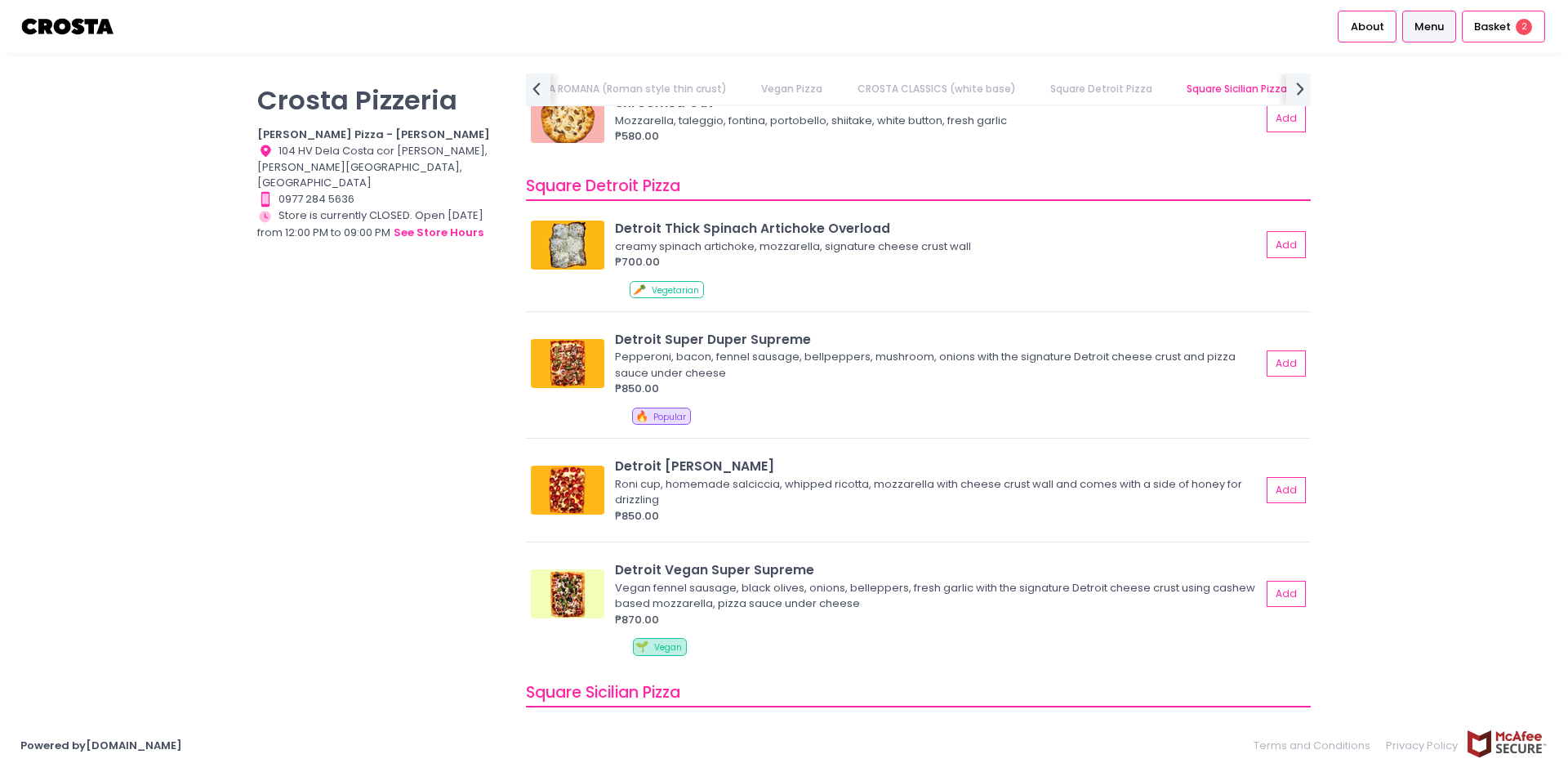
scroll to position [1798, 0]
